Goal: Task Accomplishment & Management: Manage account settings

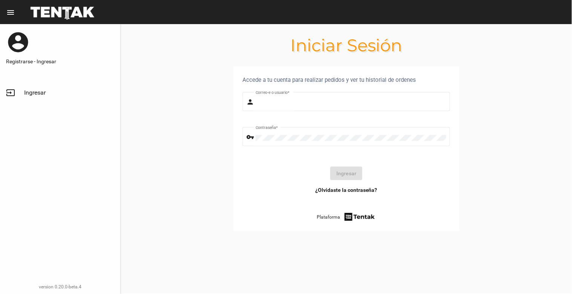
type input "natalialabancz@hotmail.com"
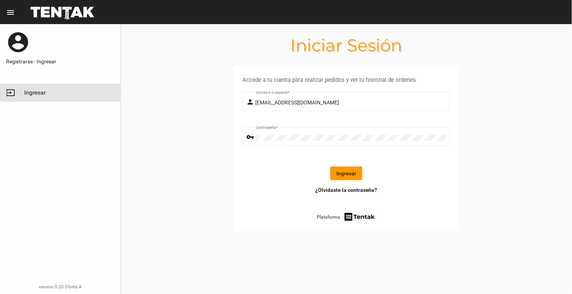
click at [34, 92] on span "Ingresar" at bounding box center [34, 93] width 21 height 8
click at [347, 174] on button "Ingresar" at bounding box center [346, 174] width 32 height 14
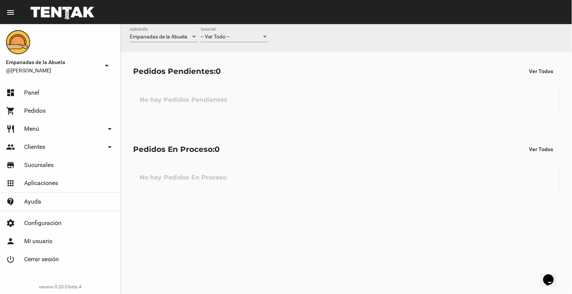
click at [239, 38] on div "-- Ver Todo --" at bounding box center [230, 37] width 61 height 6
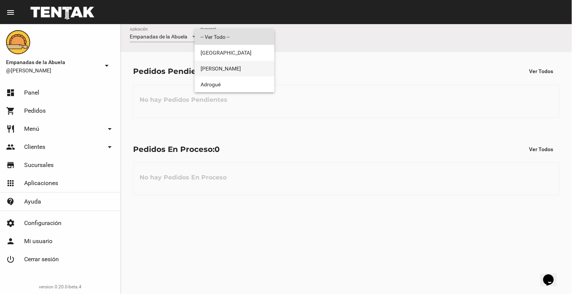
click at [240, 63] on span "[PERSON_NAME]" at bounding box center [234, 69] width 68 height 16
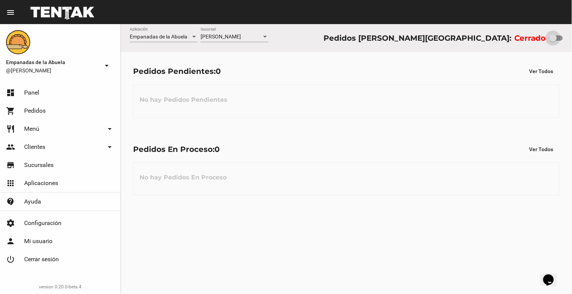
click at [558, 35] on div at bounding box center [556, 37] width 14 height 5
click at [553, 41] on input "checkbox" at bounding box center [552, 41] width 0 height 0
checkbox input "true"
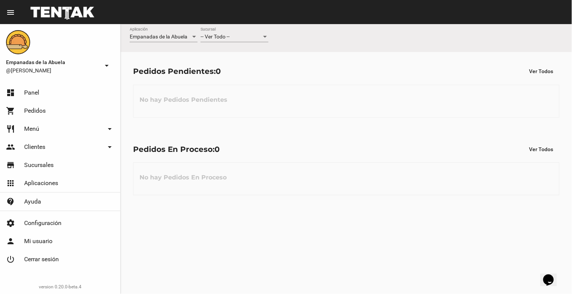
click at [240, 40] on div "-- Ver Todo -- Sucursal" at bounding box center [234, 35] width 68 height 15
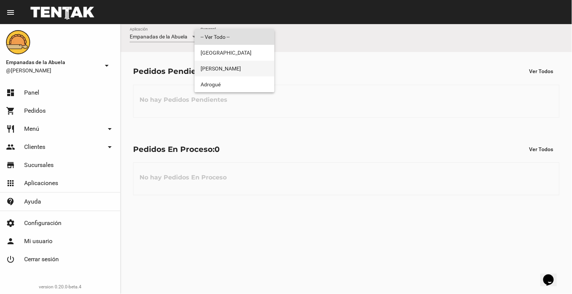
click at [239, 66] on span "[PERSON_NAME]" at bounding box center [234, 69] width 68 height 16
